Goal: Task Accomplishment & Management: Complete application form

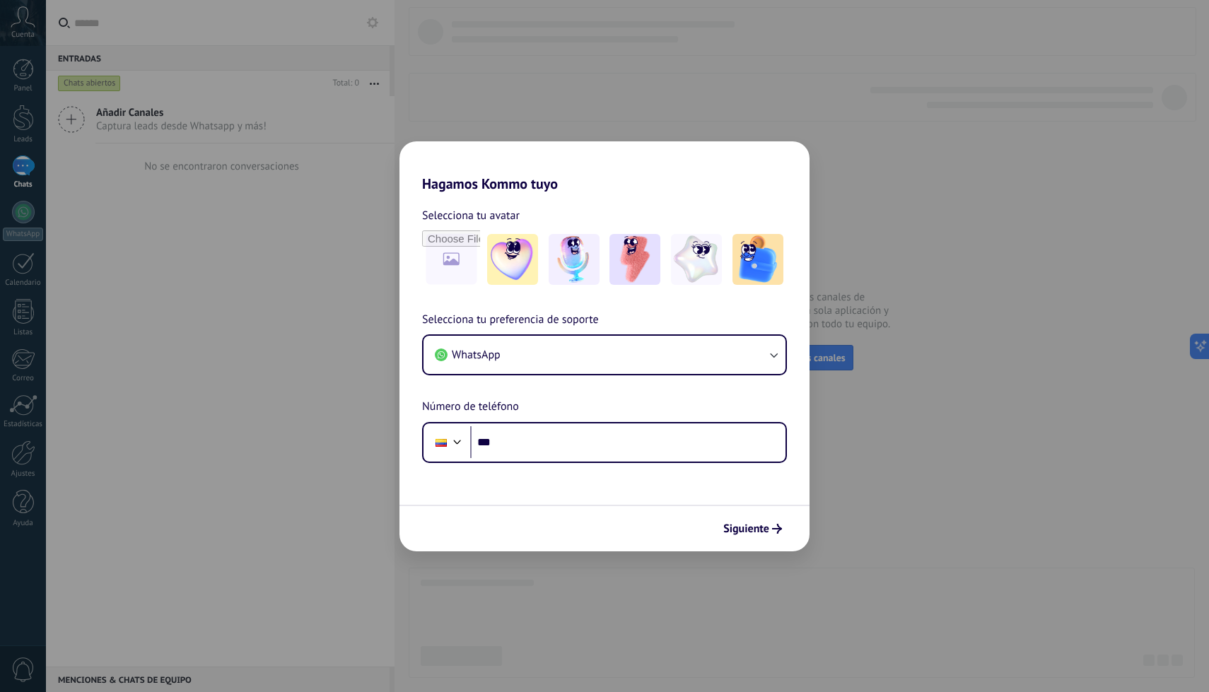
click at [806, 523] on div "Siguiente" at bounding box center [605, 528] width 410 height 47
click at [763, 524] on span "Siguiente" at bounding box center [747, 529] width 46 height 10
click at [784, 140] on div "Hagamos Kommo tuyo Selecciona tu avatar Selecciona tu preferencia de soporte Wh…" at bounding box center [604, 346] width 1209 height 692
click at [737, 60] on div "Hagamos Kommo tuyo Selecciona tu avatar Selecciona tu preferencia de soporte Wh…" at bounding box center [604, 346] width 1209 height 692
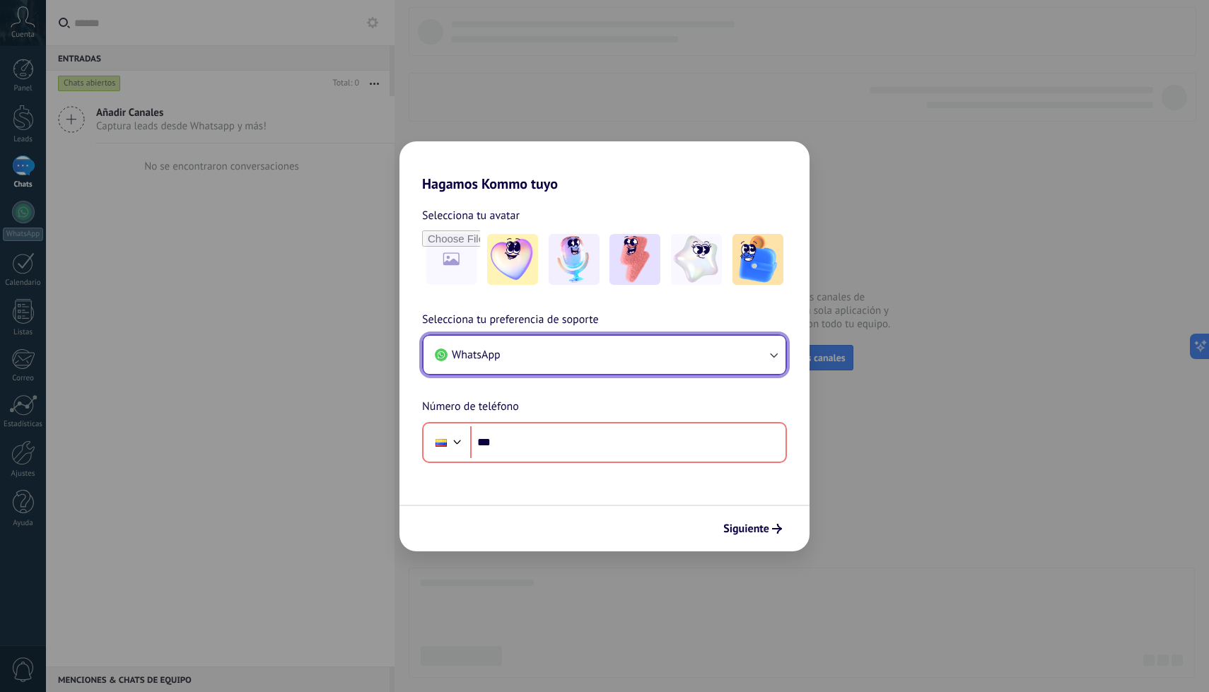
click at [766, 344] on button "WhatsApp" at bounding box center [605, 355] width 362 height 38
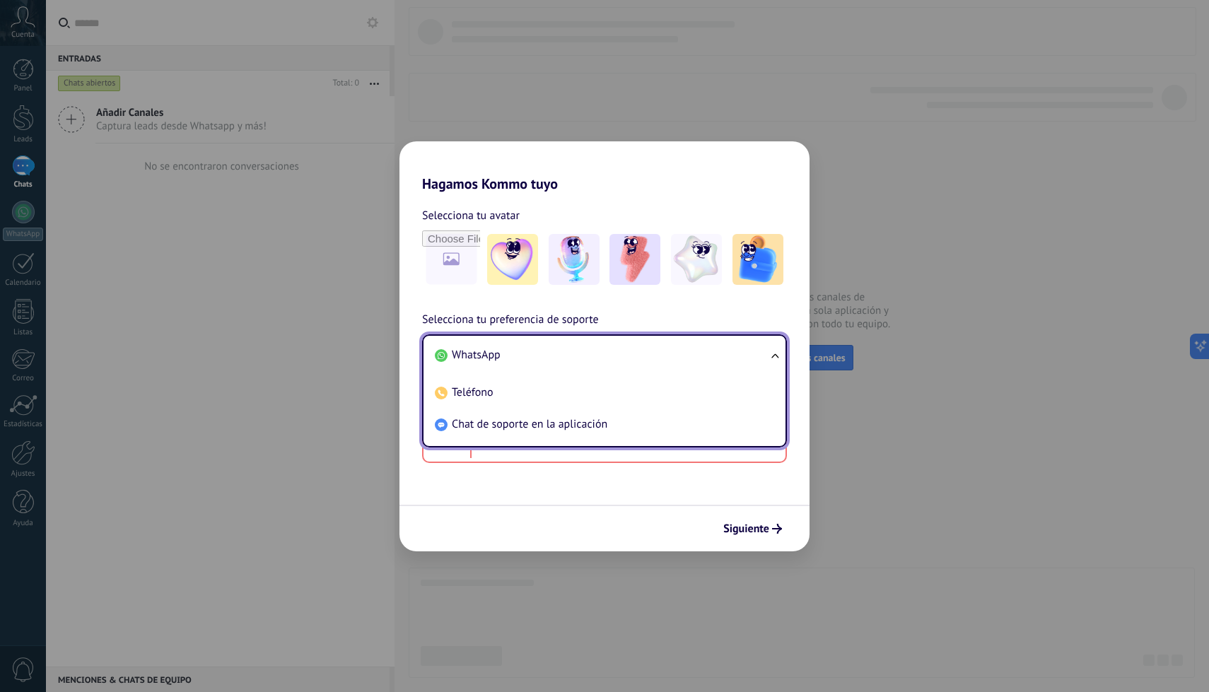
click at [766, 344] on li "WhatsApp" at bounding box center [601, 355] width 345 height 32
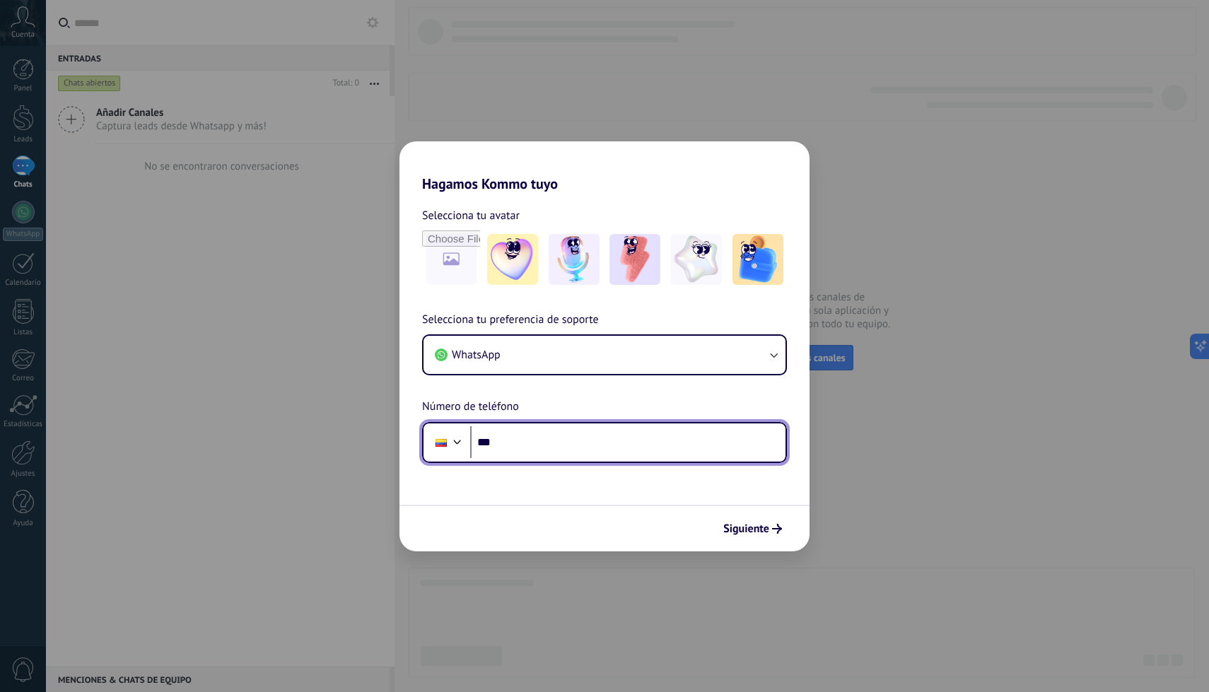
click at [545, 444] on input "***" at bounding box center [627, 442] width 315 height 33
type input "**********"
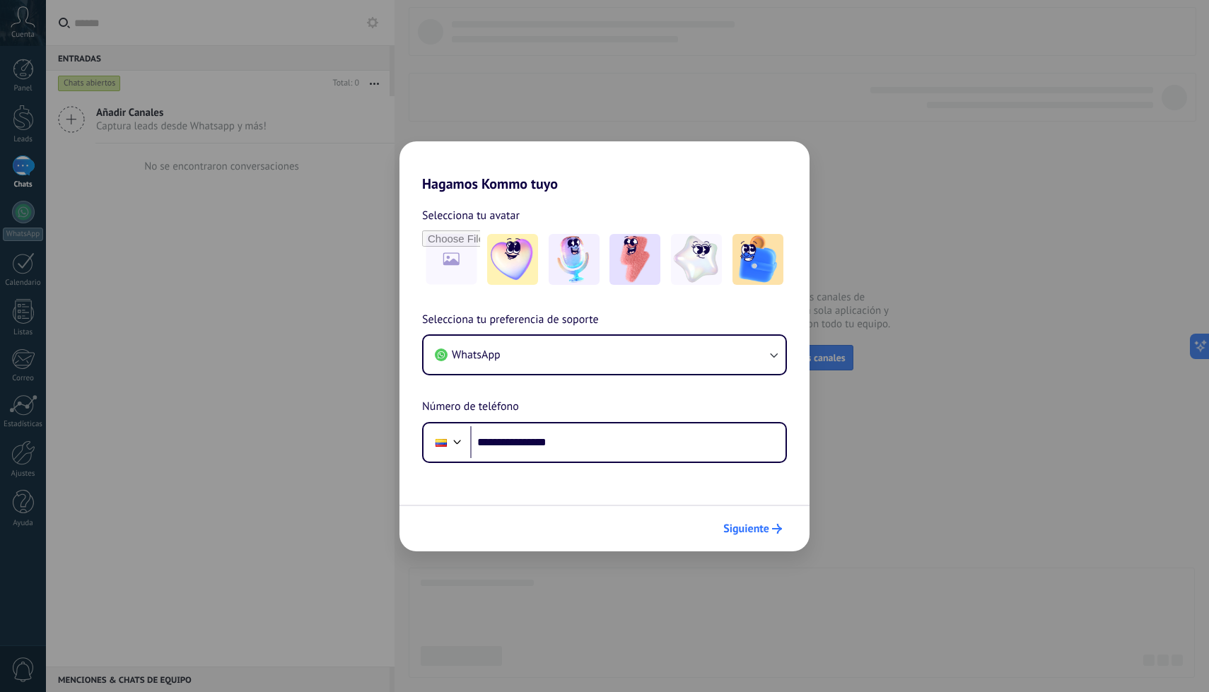
click at [736, 526] on span "Siguiente" at bounding box center [747, 529] width 46 height 10
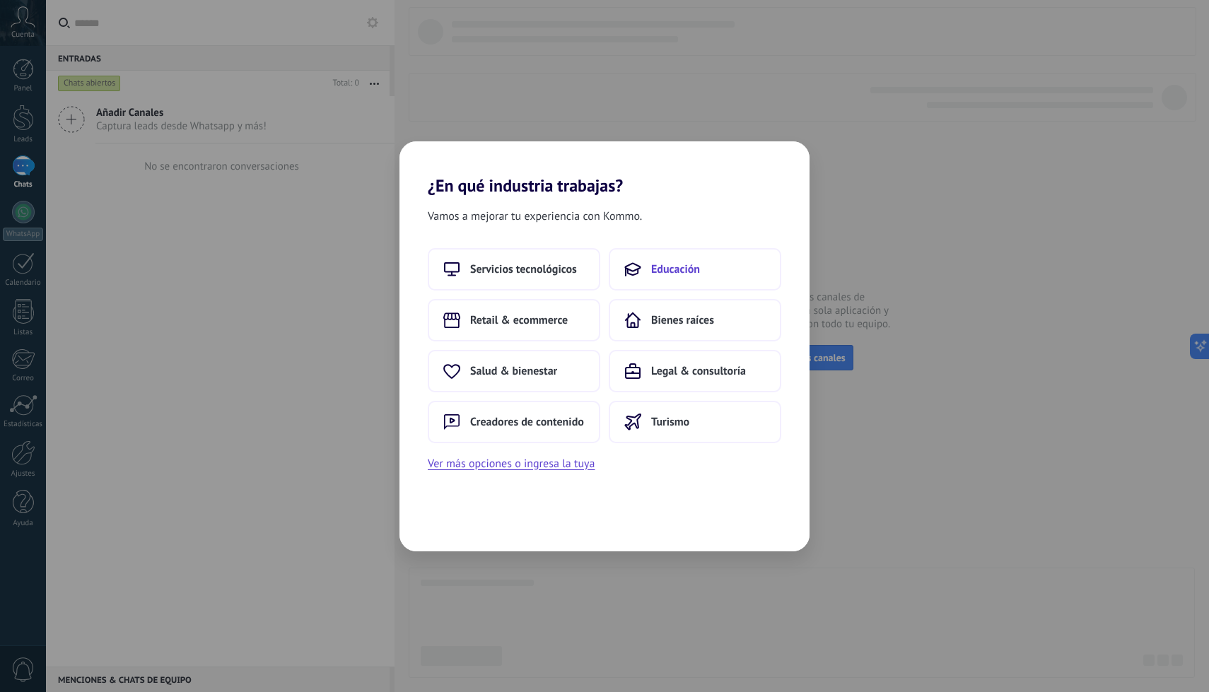
click at [660, 267] on span "Educación" at bounding box center [675, 269] width 49 height 14
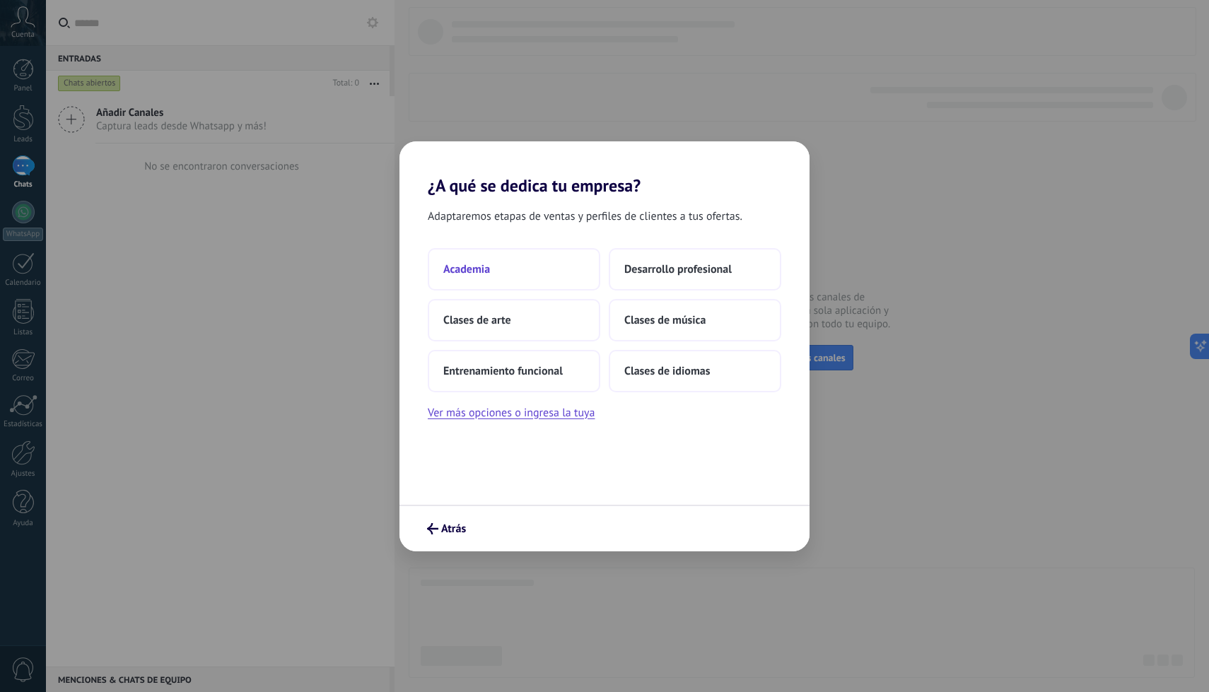
click at [560, 264] on button "Academia" at bounding box center [514, 269] width 173 height 42
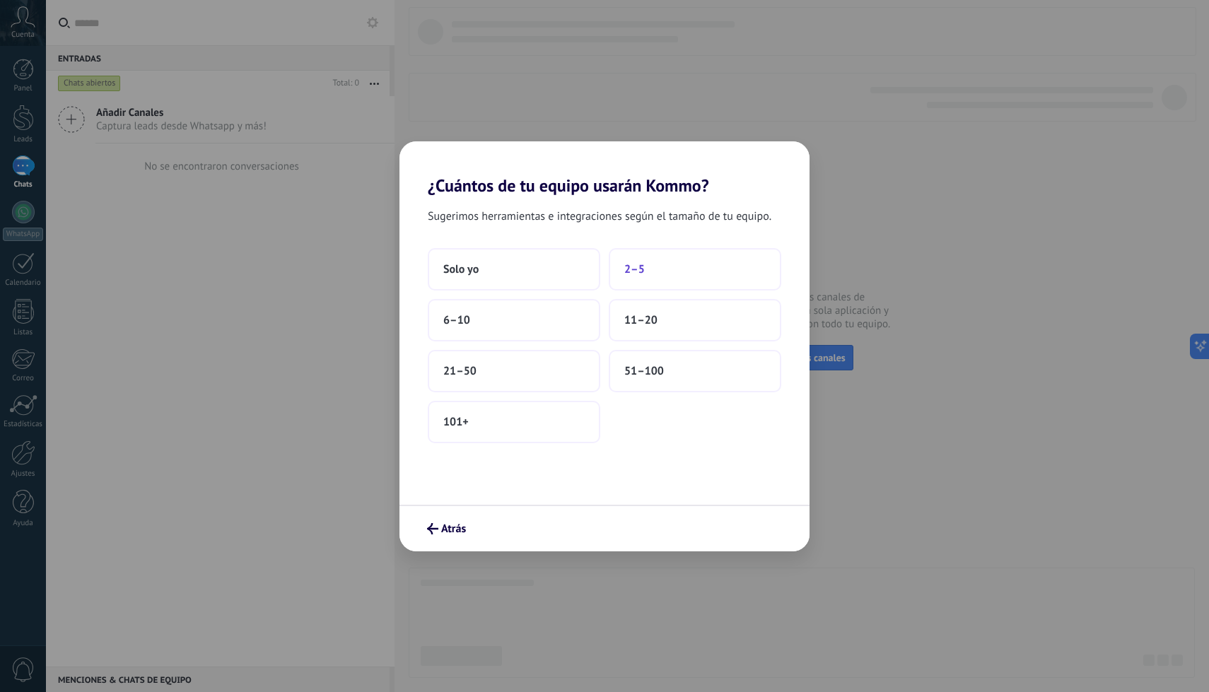
click at [678, 277] on button "2–5" at bounding box center [695, 269] width 173 height 42
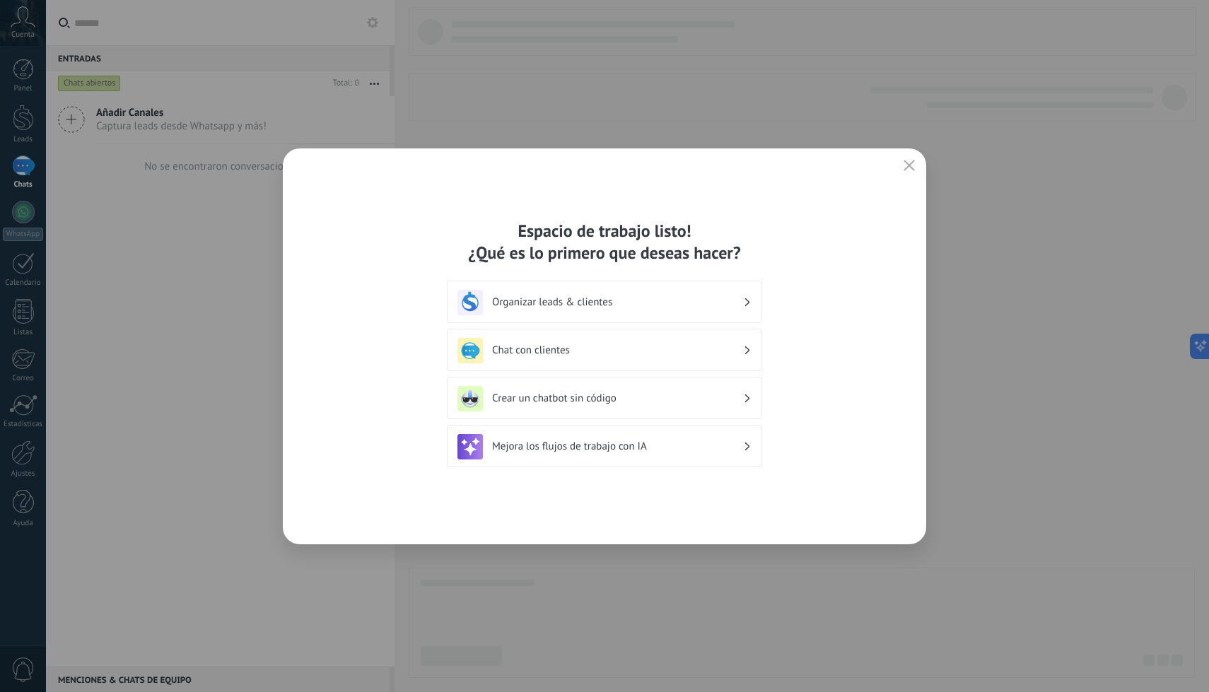
click at [728, 342] on div "Chat con clientes" at bounding box center [605, 350] width 294 height 25
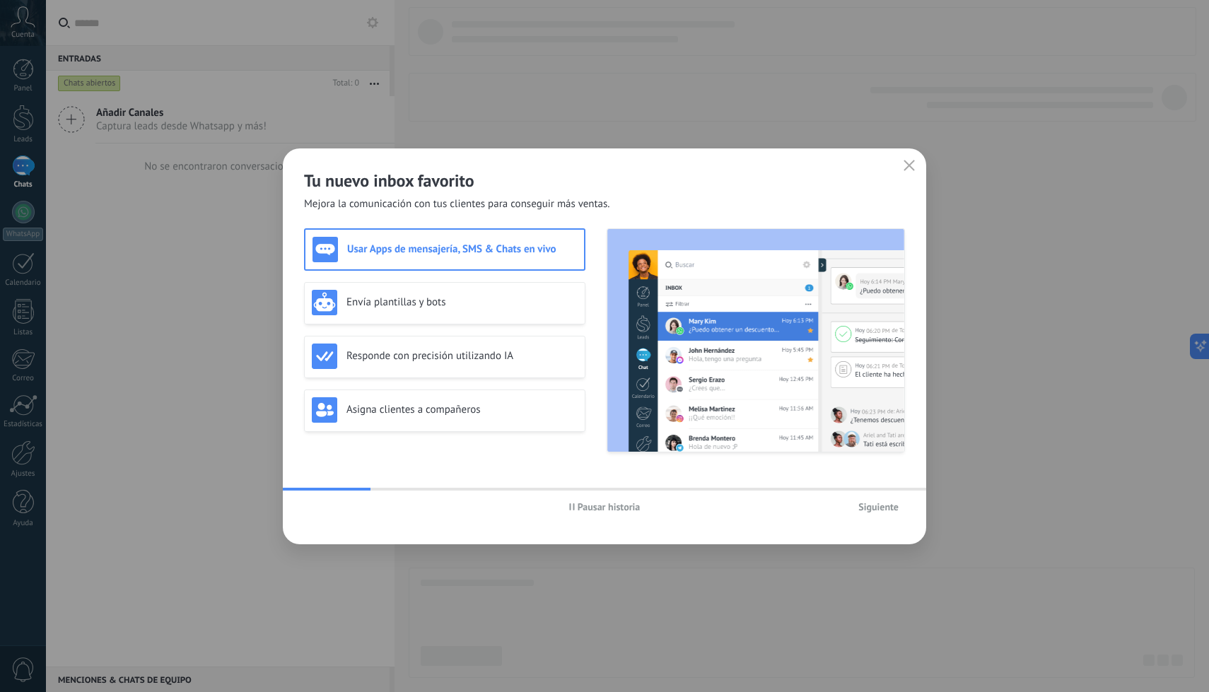
click at [878, 510] on span "Siguiente" at bounding box center [879, 507] width 40 height 10
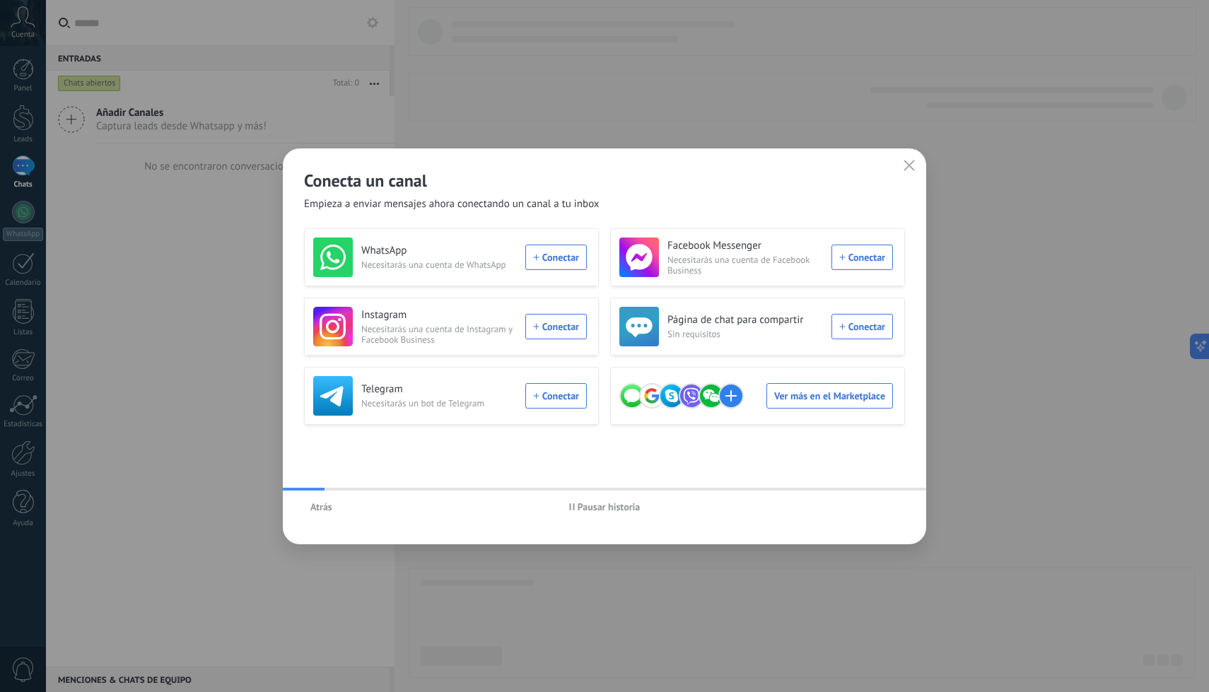
click at [907, 172] on button "button" at bounding box center [909, 166] width 18 height 20
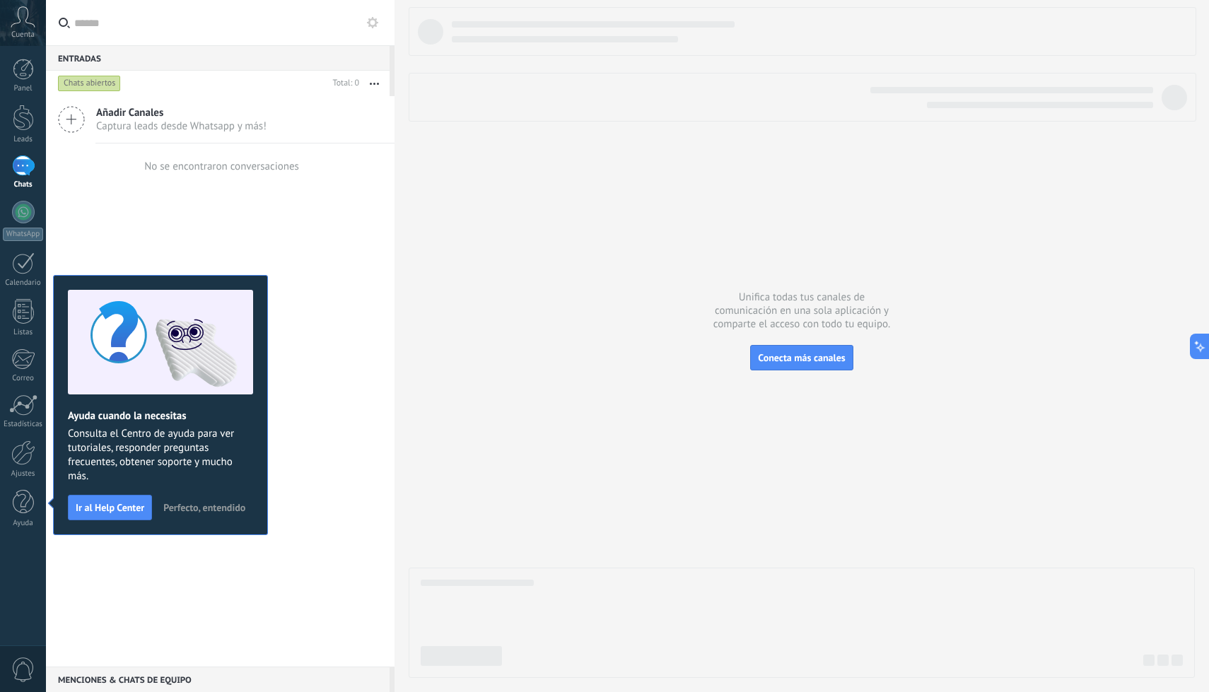
click at [211, 505] on span "Perfecto, entendido" at bounding box center [204, 508] width 82 height 10
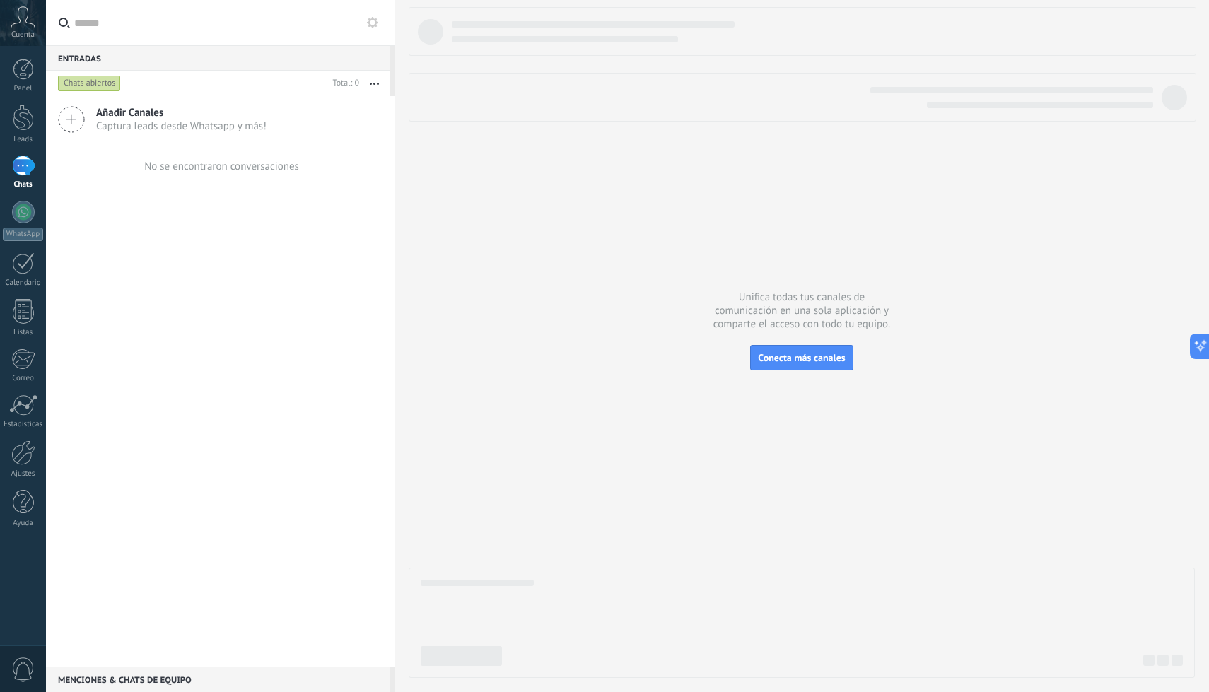
click at [26, 24] on icon at bounding box center [23, 16] width 25 height 21
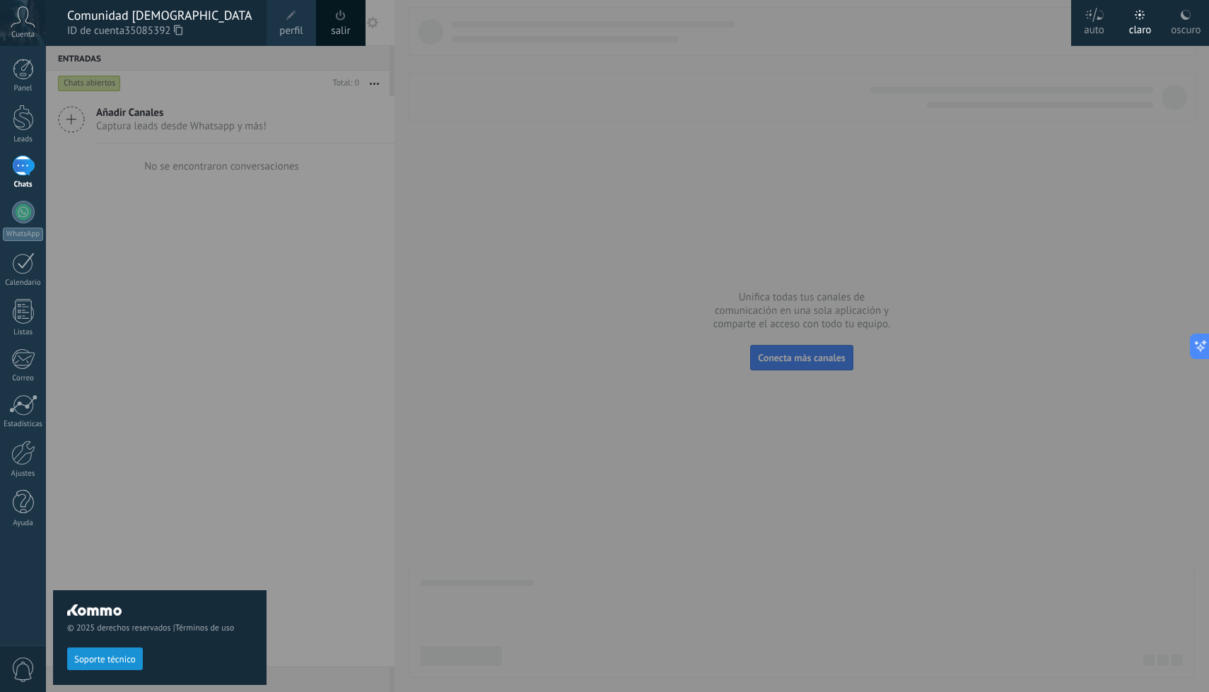
click at [18, 25] on icon at bounding box center [23, 16] width 25 height 21
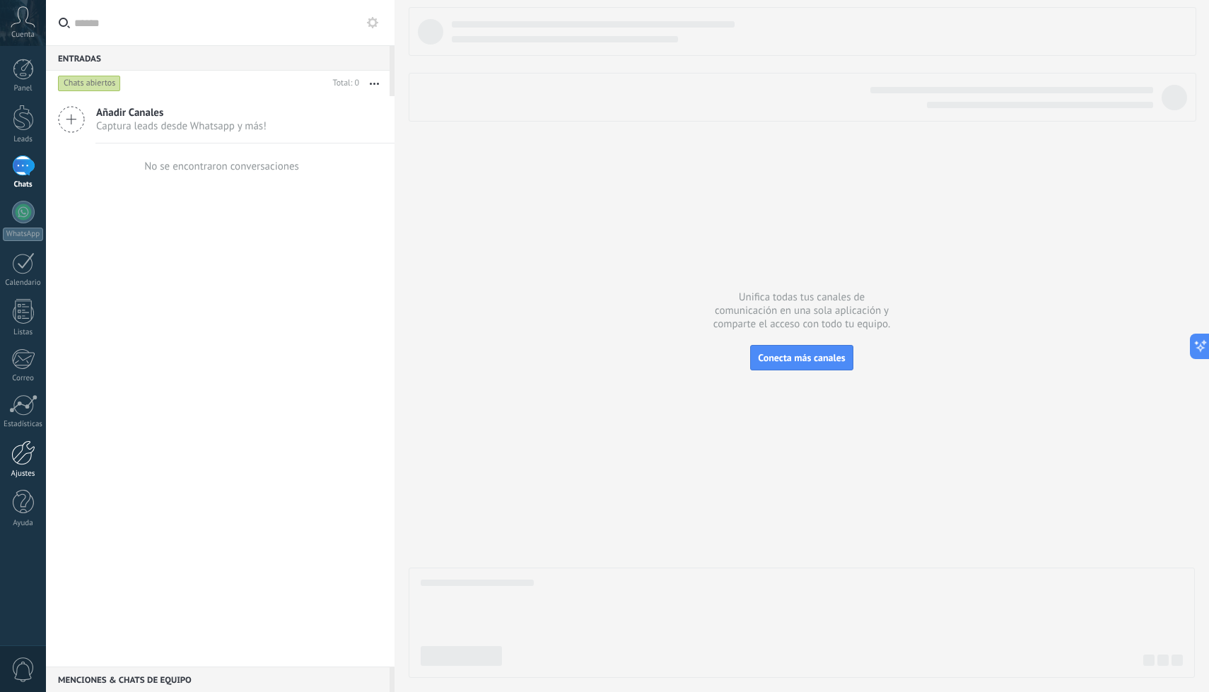
click at [25, 449] on div at bounding box center [23, 453] width 24 height 25
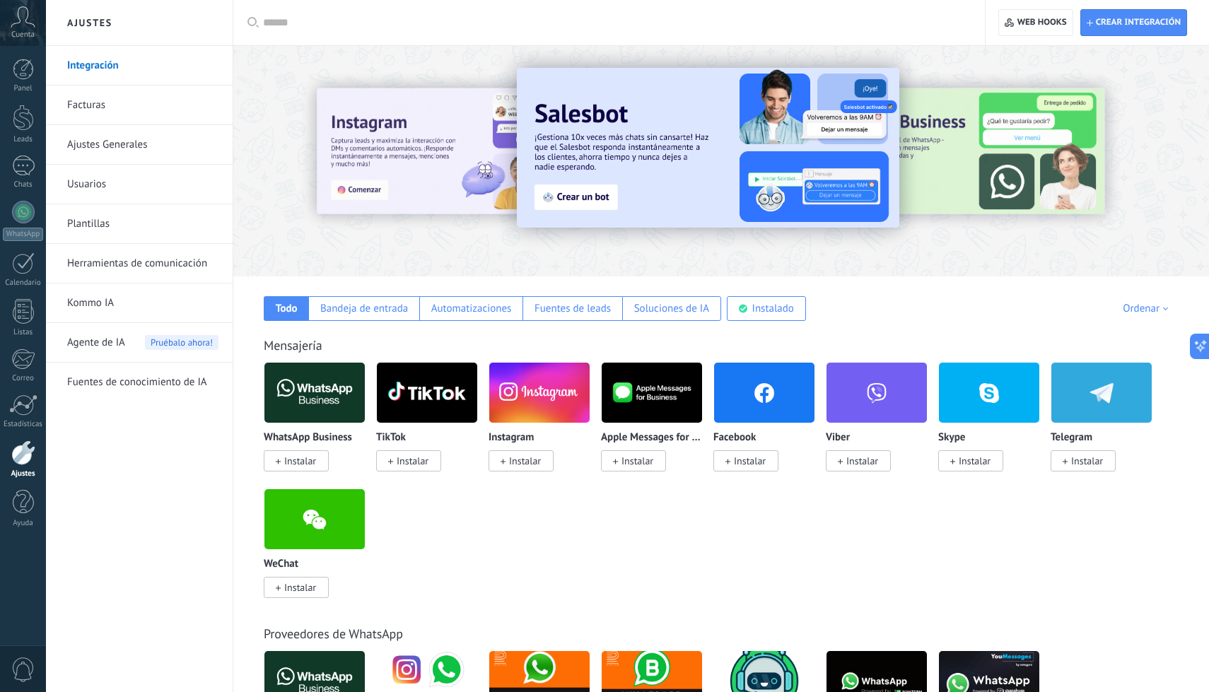
click at [101, 66] on link "Integración" at bounding box center [142, 66] width 151 height 40
click at [102, 100] on link "Facturas" at bounding box center [142, 106] width 151 height 40
